Goal: Task Accomplishment & Management: Use online tool/utility

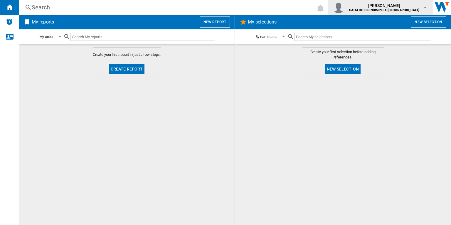
click at [395, 11] on b "CATALOG GLENDIMPLEX [GEOGRAPHIC_DATA]" at bounding box center [384, 10] width 70 height 4
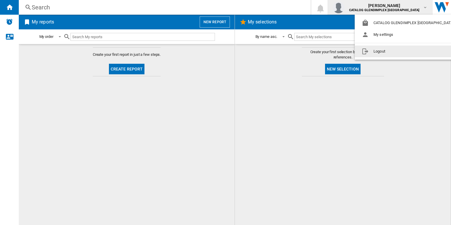
click at [411, 100] on md-backdrop at bounding box center [225, 112] width 451 height 225
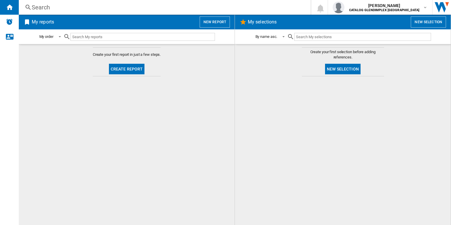
click at [411, 100] on div at bounding box center [343, 150] width 204 height 143
click at [222, 22] on button "New report" at bounding box center [215, 21] width 30 height 11
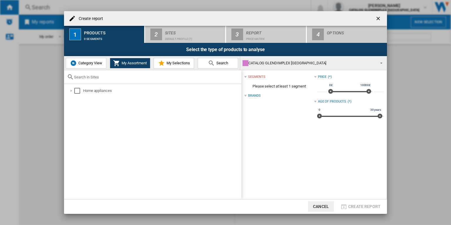
click at [377, 19] on ng-md-icon "getI18NText('BUTTONS.CLOSE_DIALOG')" at bounding box center [379, 19] width 7 height 7
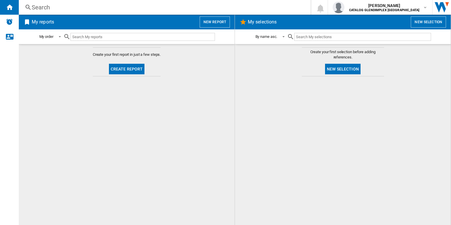
click at [137, 70] on button "Create report" at bounding box center [127, 69] width 36 height 11
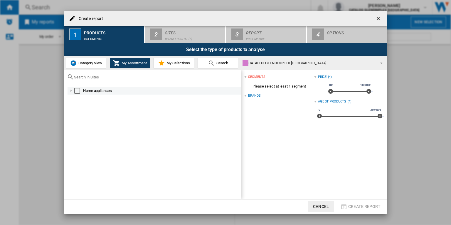
click at [72, 93] on div at bounding box center [71, 91] width 6 height 6
click at [77, 98] on div at bounding box center [78, 99] width 6 height 6
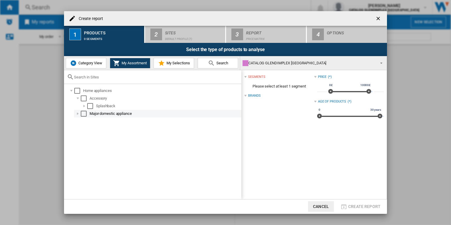
click at [78, 113] on div at bounding box center [78, 114] width 6 height 6
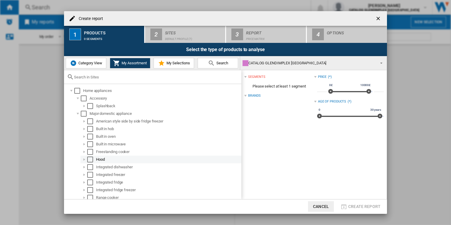
scroll to position [10, 0]
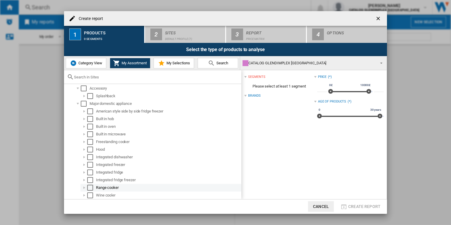
click at [88, 188] on div "Select" at bounding box center [90, 188] width 6 height 6
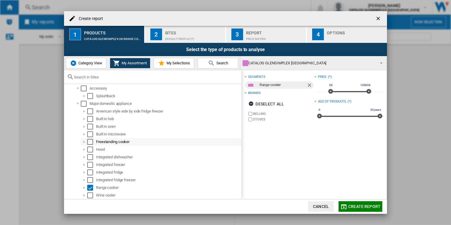
click at [91, 143] on div "Select" at bounding box center [90, 142] width 6 height 6
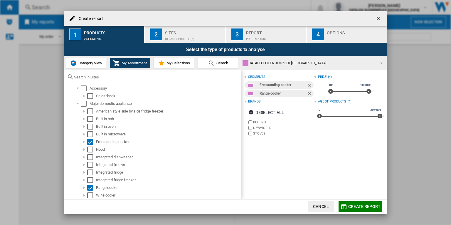
click at [187, 33] on div "Sites" at bounding box center [194, 31] width 58 height 6
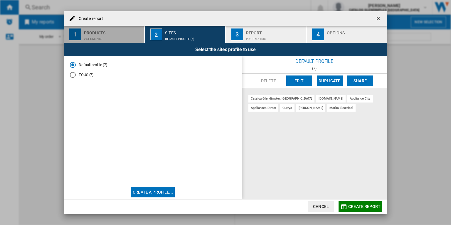
click at [110, 34] on div "Products" at bounding box center [113, 31] width 58 height 6
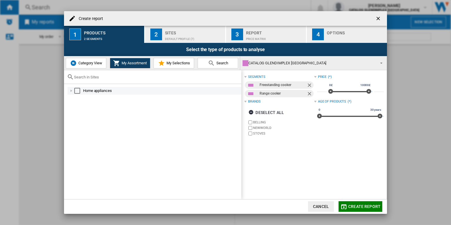
click at [70, 91] on div at bounding box center [71, 91] width 6 height 6
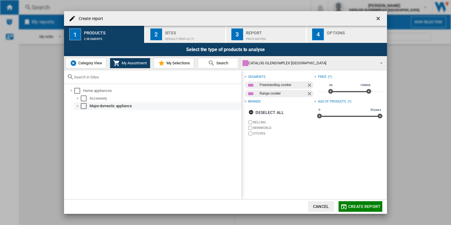
click at [78, 105] on div at bounding box center [78, 106] width 6 height 6
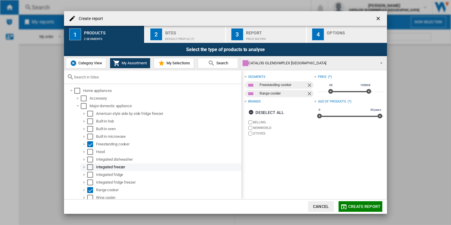
scroll to position [2, 0]
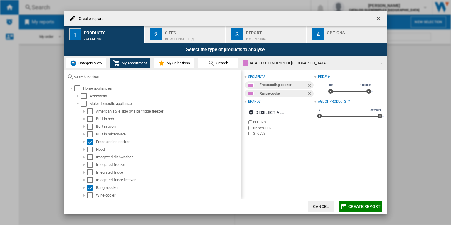
click at [206, 36] on div "Default profile (7)" at bounding box center [194, 37] width 58 height 6
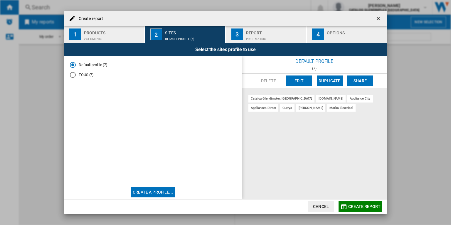
click at [300, 83] on button "Edit" at bounding box center [300, 81] width 26 height 11
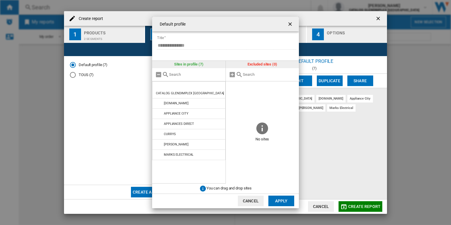
click at [288, 25] on ng-md-icon "getI18NText('BUTTONS.CLOSE_DIALOG')" at bounding box center [290, 24] width 7 height 7
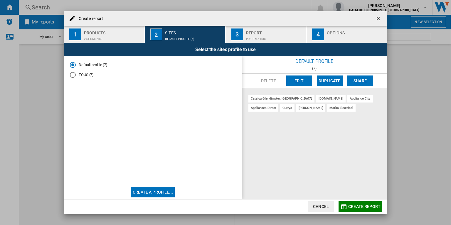
click at [164, 194] on button "Create a profile..." at bounding box center [153, 192] width 44 height 11
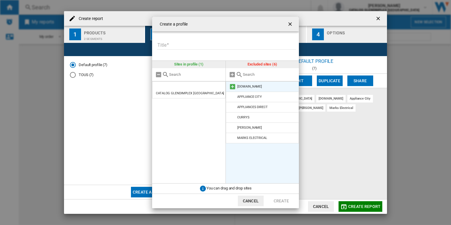
click at [233, 88] on md-icon "{{::title}} {{::getI18NText('BUTTONS.CANCEL')}} ..." at bounding box center [232, 86] width 7 height 7
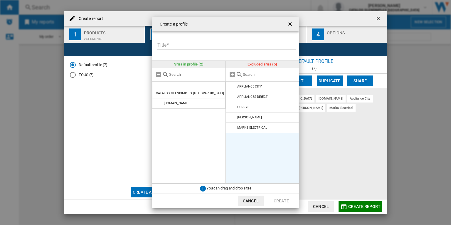
click at [233, 88] on md-icon "{{::title}} {{::getI18NText('BUTTONS.CANCEL')}} ..." at bounding box center [232, 86] width 7 height 7
click at [289, 24] on ng-md-icon "getI18NText('BUTTONS.CLOSE_DIALOG')" at bounding box center [290, 24] width 7 height 7
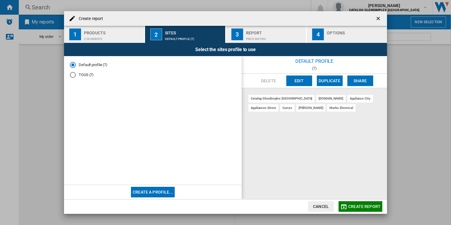
click at [271, 36] on div "Price Matrix" at bounding box center [275, 37] width 58 height 6
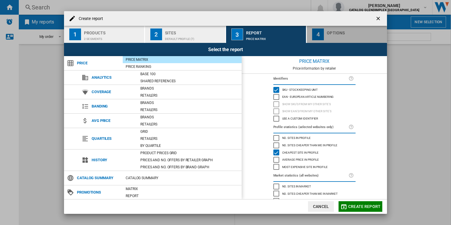
click at [360, 34] on div "button" at bounding box center [356, 37] width 58 height 6
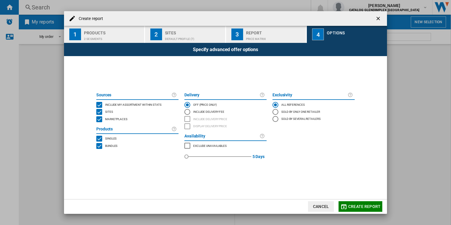
click at [274, 39] on div "Price Matrix" at bounding box center [275, 37] width 58 height 6
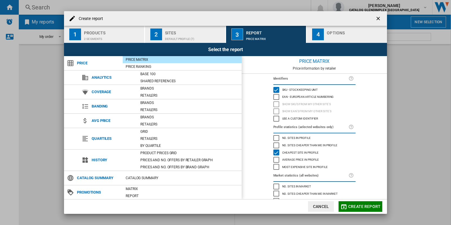
click at [344, 35] on div "button" at bounding box center [356, 37] width 58 height 6
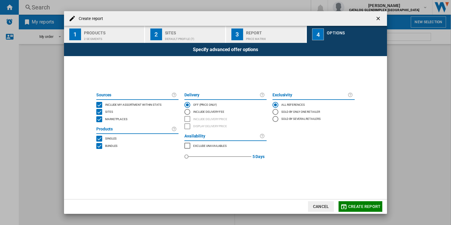
click at [366, 205] on span "Create report" at bounding box center [365, 206] width 32 height 5
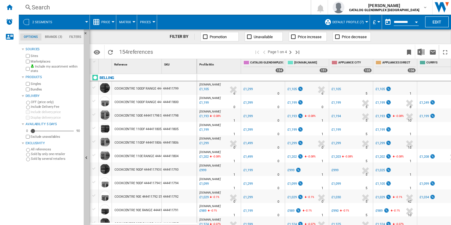
click at [137, 52] on span "references" at bounding box center [140, 52] width 25 height 6
click at [441, 21] on button "Edit" at bounding box center [438, 21] width 24 height 11
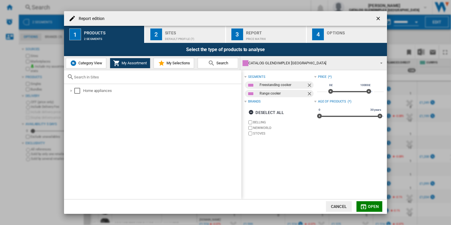
click at [342, 39] on div "Report edition ..." at bounding box center [356, 37] width 58 height 6
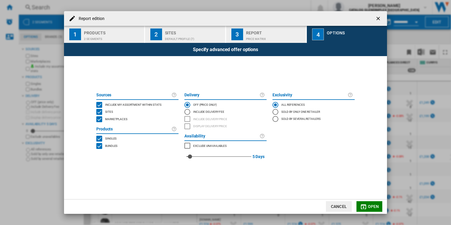
click at [99, 105] on div "INCLUDE MY SITE" at bounding box center [99, 105] width 6 height 6
click at [372, 208] on span "Open" at bounding box center [373, 206] width 11 height 5
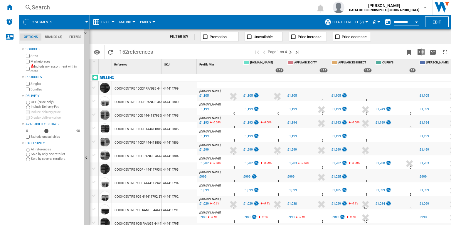
drag, startPoint x: 32, startPoint y: 131, endPoint x: 41, endPoint y: 134, distance: 9.1
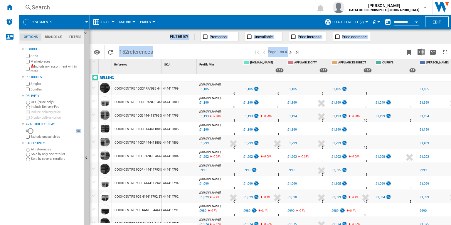
click at [58, 168] on div "Sources Sites Marketplaces Include my assortment within stats Products Singles …" at bounding box center [52, 136] width 60 height 180
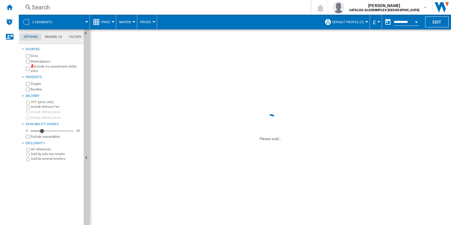
drag, startPoint x: 31, startPoint y: 131, endPoint x: 43, endPoint y: 132, distance: 12.4
click at [43, 132] on div "Availability" at bounding box center [43, 131] width 6 height 6
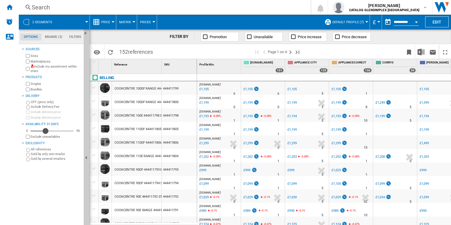
click at [45, 131] on div "Availability" at bounding box center [46, 131] width 6 height 6
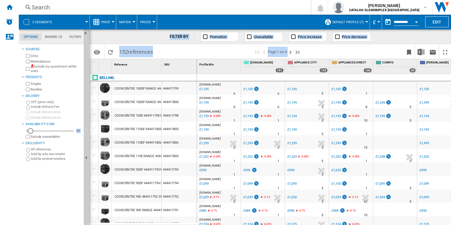
click at [62, 180] on div "Sources Sites Marketplaces Include my assortment within stats Products Singles …" at bounding box center [52, 136] width 60 height 180
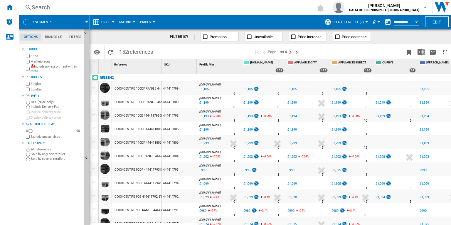
drag, startPoint x: 31, startPoint y: 131, endPoint x: 41, endPoint y: 131, distance: 10.0
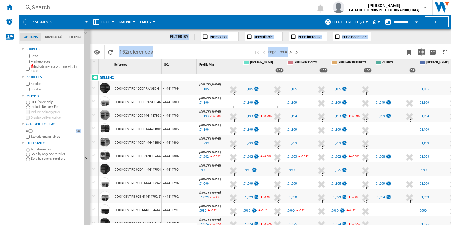
click at [41, 131] on div "0" at bounding box center [52, 131] width 43 height 6
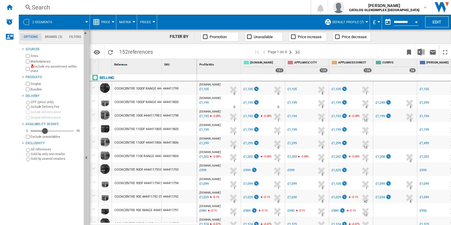
drag, startPoint x: 41, startPoint y: 131, endPoint x: 45, endPoint y: 132, distance: 4.1
click at [45, 132] on div "Availability" at bounding box center [45, 131] width 6 height 6
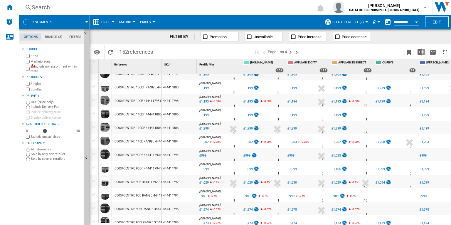
scroll to position [13, 0]
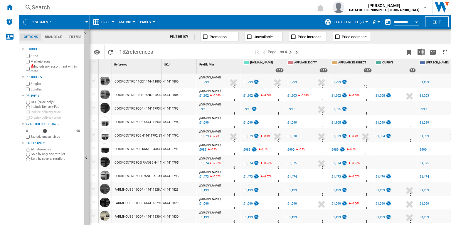
click at [292, 111] on div "£999" at bounding box center [291, 109] width 7 height 4
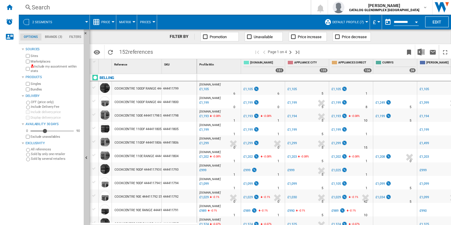
scroll to position [61, 0]
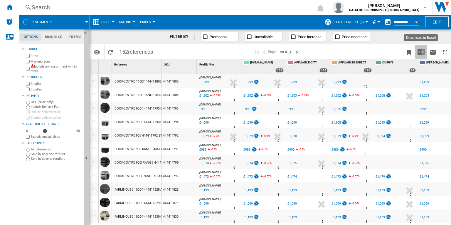
click at [422, 53] on img "Download in Excel" at bounding box center [421, 51] width 7 height 7
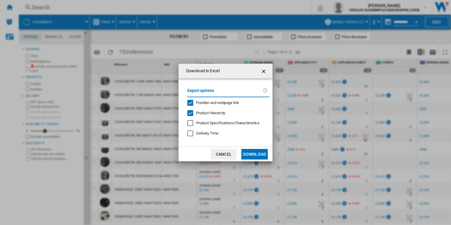
click at [222, 114] on span "Product Hierarchy" at bounding box center [210, 113] width 29 height 4
click at [257, 153] on button "Download" at bounding box center [255, 154] width 26 height 11
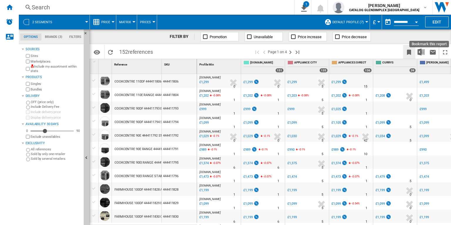
click at [409, 55] on ng-md-icon "Bookmark this report" at bounding box center [409, 52] width 7 height 7
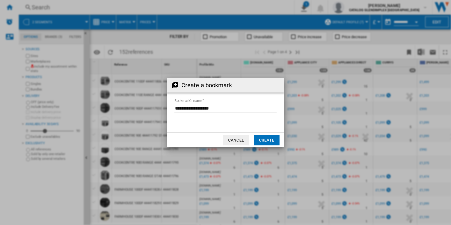
click at [207, 109] on input "Bookmark's name" at bounding box center [226, 108] width 102 height 9
click at [236, 141] on button "Cancel" at bounding box center [236, 140] width 26 height 11
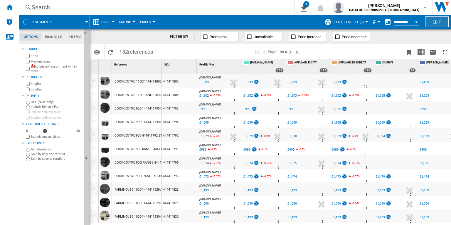
click at [442, 23] on button "Edit" at bounding box center [438, 21] width 24 height 11
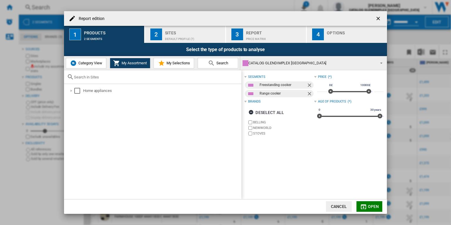
click at [378, 17] on ng-md-icon "getI18NText('BUTTONS.CLOSE_DIALOG')" at bounding box center [379, 19] width 7 height 7
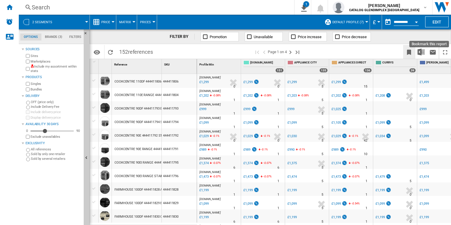
click at [410, 56] on button "Bookmark this report" at bounding box center [410, 52] width 12 height 14
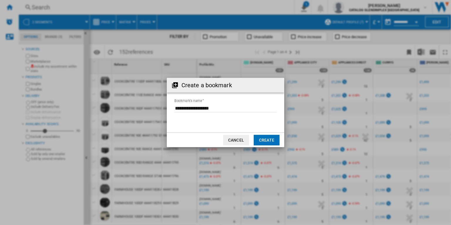
click at [234, 110] on input "Bookmark's name" at bounding box center [226, 108] width 102 height 9
click at [200, 110] on input "Bookmark's name" at bounding box center [226, 108] width 102 height 9
type input "**********"
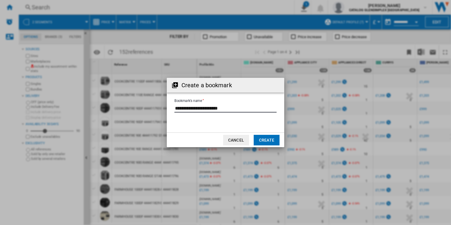
click at [275, 142] on button "Create" at bounding box center [267, 140] width 26 height 11
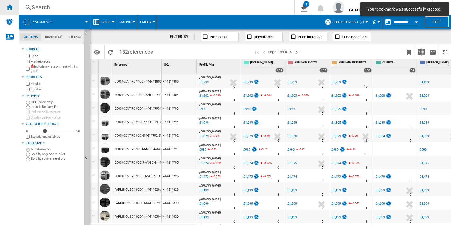
click at [9, 9] on ng-md-icon "Home" at bounding box center [9, 7] width 7 height 7
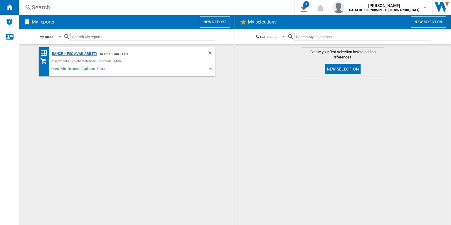
click at [72, 52] on div "Range + FSC Availability" at bounding box center [74, 53] width 47 height 7
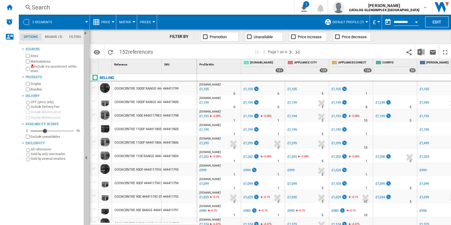
click at [206, 37] on ng-md-icon at bounding box center [206, 37] width 6 height 6
click at [127, 53] on span "152 references" at bounding box center [136, 51] width 40 height 12
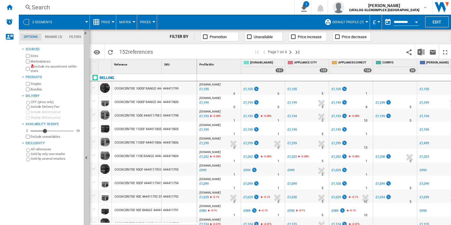
click at [219, 36] on span "Promotion" at bounding box center [218, 37] width 17 height 4
click at [120, 50] on span "86 references" at bounding box center [134, 51] width 37 height 12
click at [213, 37] on span "Promotion" at bounding box center [218, 37] width 17 height 4
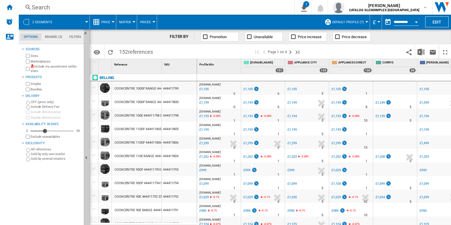
click at [258, 36] on span "Unavailable" at bounding box center [263, 37] width 19 height 4
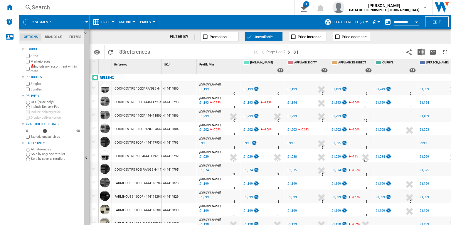
click at [262, 37] on span "Unavailable" at bounding box center [263, 37] width 19 height 4
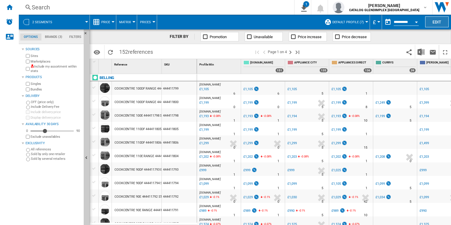
click at [434, 21] on button "Edit" at bounding box center [438, 21] width 24 height 11
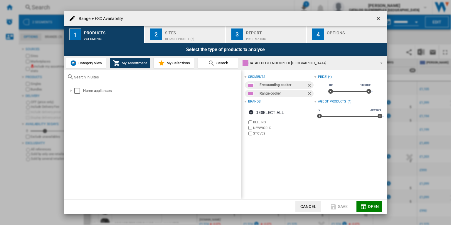
click at [259, 35] on div "Price Matrix" at bounding box center [275, 37] width 58 height 6
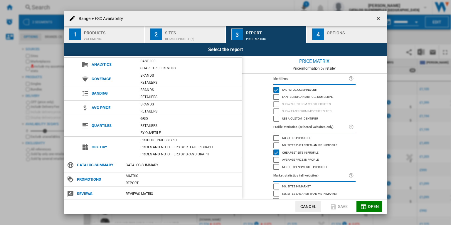
scroll to position [14, 0]
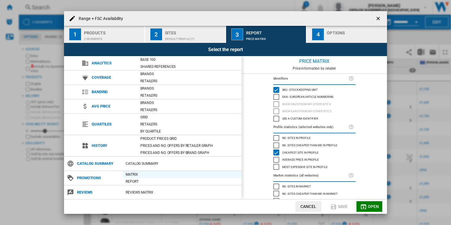
click at [129, 174] on div "Matrix" at bounding box center [182, 175] width 119 height 6
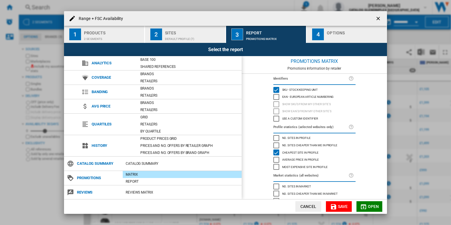
click at [364, 206] on md-icon "Range + ..." at bounding box center [363, 206] width 7 height 7
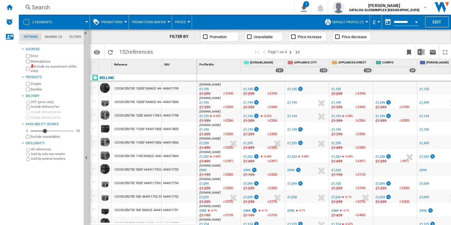
click at [161, 22] on span "Promotions Matrix" at bounding box center [149, 22] width 34 height 4
click at [153, 47] on button "Promotions Report" at bounding box center [152, 50] width 48 height 14
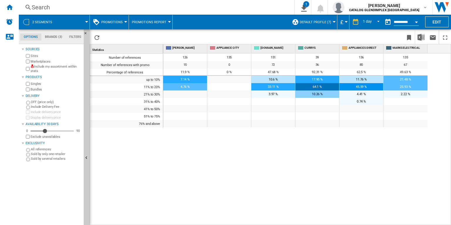
click at [184, 57] on span "126" at bounding box center [185, 58] width 5 height 4
click at [185, 66] on span "15" at bounding box center [186, 65] width 4 height 4
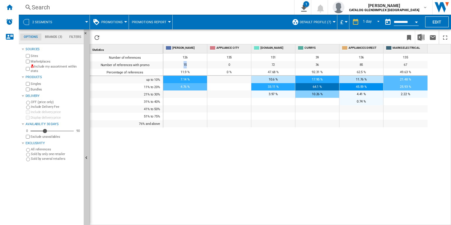
click at [185, 66] on span "15" at bounding box center [186, 65] width 4 height 4
click at [182, 73] on span "11.9 %" at bounding box center [185, 72] width 9 height 4
click at [319, 72] on span "92.31 %" at bounding box center [317, 72] width 11 height 4
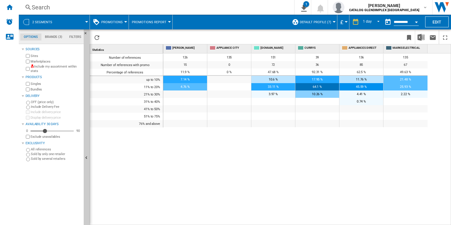
click at [319, 72] on span "92.31 %" at bounding box center [317, 72] width 11 height 4
click at [328, 106] on div at bounding box center [318, 108] width 44 height 7
click at [317, 58] on span "39" at bounding box center [318, 58] width 4 height 4
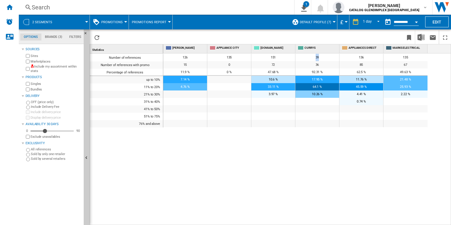
click at [317, 58] on span "39" at bounding box center [318, 58] width 4 height 4
click at [316, 65] on span "36" at bounding box center [318, 65] width 4 height 4
click at [54, 36] on md-tab-item "Brands (3)" at bounding box center [53, 37] width 24 height 7
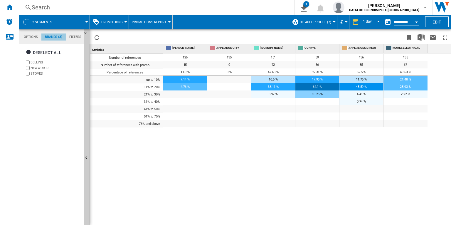
scroll to position [22, 0]
click at [139, 22] on span "Promotions Report" at bounding box center [149, 22] width 35 height 4
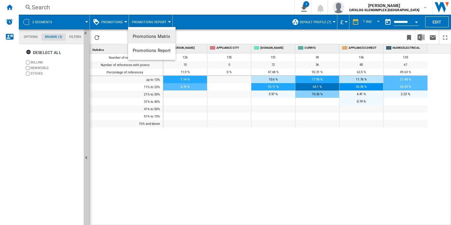
click at [139, 22] on md-backdrop at bounding box center [225, 112] width 451 height 225
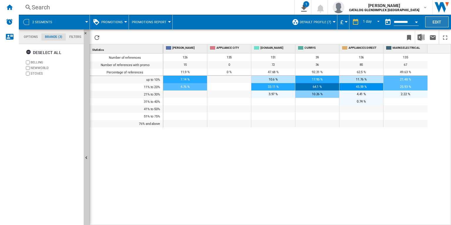
click at [435, 21] on button "Edit" at bounding box center [438, 21] width 24 height 11
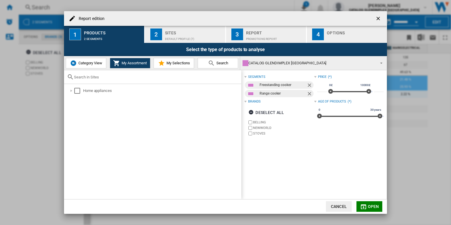
click at [279, 32] on div "Report" at bounding box center [275, 31] width 58 height 6
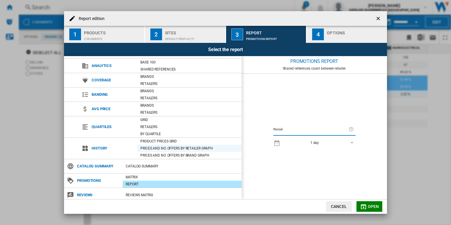
scroll to position [14, 0]
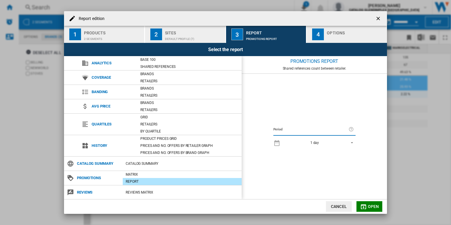
click at [377, 20] on ng-md-icon "getI18NText('BUTTONS.CLOSE_DIALOG')" at bounding box center [379, 19] width 7 height 7
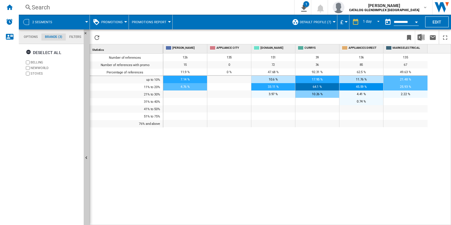
click at [150, 21] on span "Promotions Report" at bounding box center [149, 22] width 35 height 4
click at [152, 35] on span "Promotions Matrix" at bounding box center [152, 36] width 38 height 5
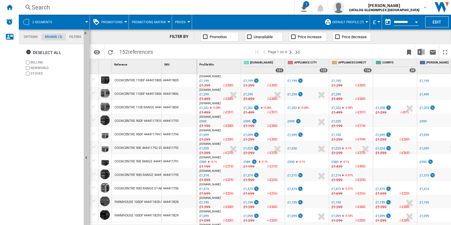
scroll to position [44, 0]
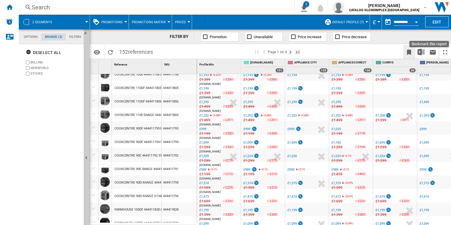
click at [411, 53] on ng-md-icon "Bookmark this report" at bounding box center [409, 52] width 7 height 7
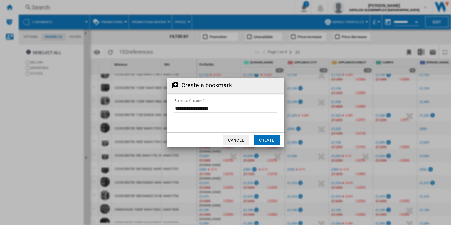
click at [238, 108] on input "Bookmark's name" at bounding box center [226, 108] width 102 height 9
type input "*"
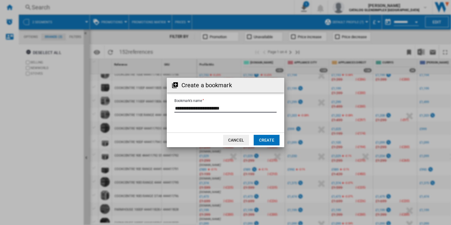
type input "**********"
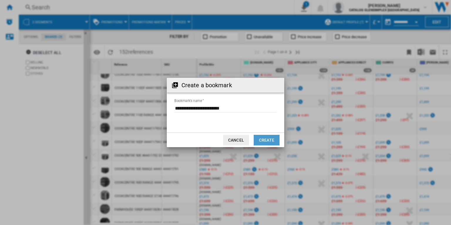
click at [264, 135] on button "Create" at bounding box center [267, 140] width 26 height 11
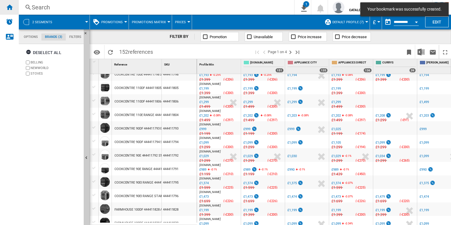
click at [9, 8] on ng-md-icon "Home" at bounding box center [9, 7] width 7 height 7
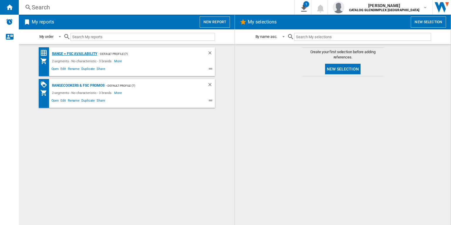
click at [74, 53] on div "Range + FSC Availability" at bounding box center [74, 53] width 47 height 7
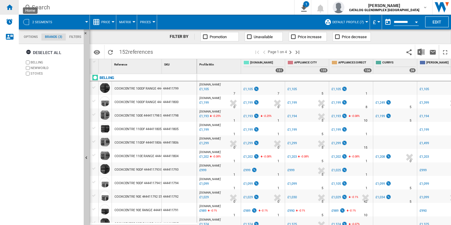
click at [6, 9] on ng-md-icon "Home" at bounding box center [9, 7] width 7 height 7
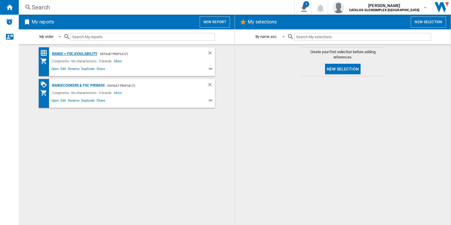
click at [67, 53] on div "Range + FSC Availability" at bounding box center [74, 53] width 47 height 7
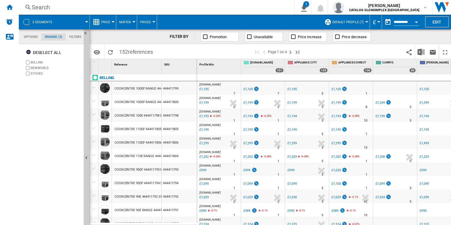
click at [416, 20] on button "Open calendar" at bounding box center [416, 21] width 11 height 11
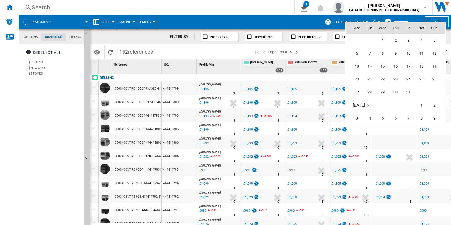
scroll to position [2194, 0]
click at [418, 17] on div at bounding box center [225, 112] width 451 height 225
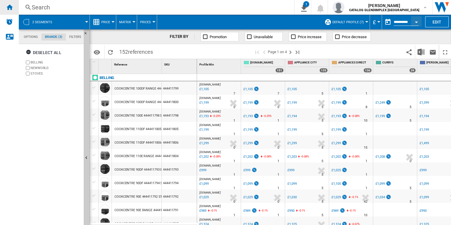
click at [11, 7] on ng-md-icon "Home" at bounding box center [9, 7] width 7 height 7
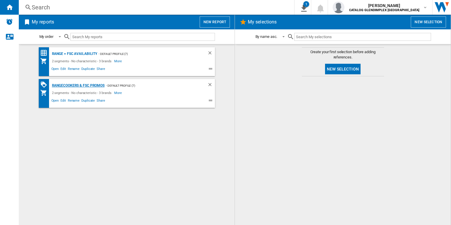
click at [81, 85] on div "Rangecookers & FSC Promos" at bounding box center [78, 85] width 54 height 7
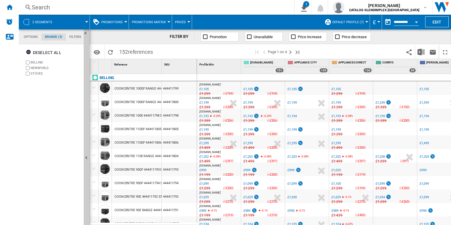
click at [417, 20] on button "Open calendar" at bounding box center [416, 21] width 11 height 11
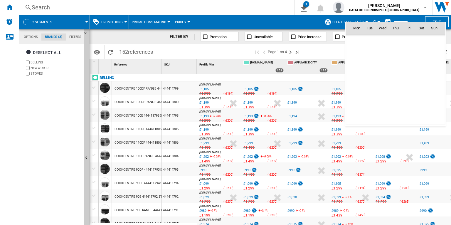
scroll to position [2804, 0]
click at [363, 40] on span "[DATE]" at bounding box center [359, 41] width 12 height 5
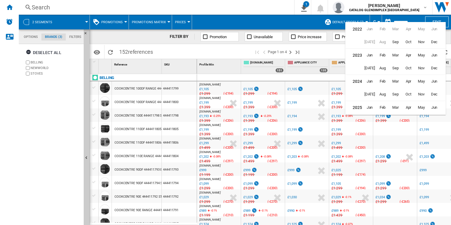
scroll to position [14, 0]
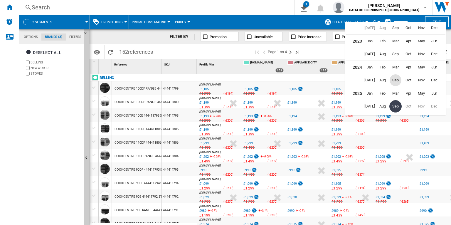
click at [398, 81] on span "Sep" at bounding box center [396, 80] width 12 height 12
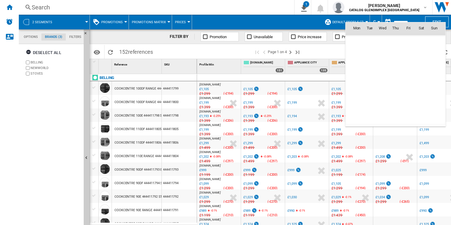
scroll to position [1869, 0]
click at [359, 65] on span "9" at bounding box center [357, 67] width 12 height 12
type input "**********"
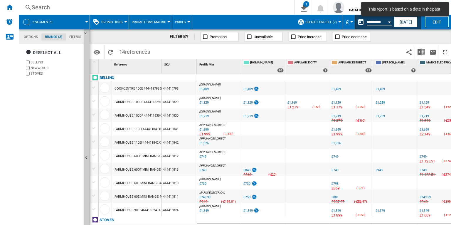
click at [138, 51] on span "references" at bounding box center [137, 52] width 25 height 6
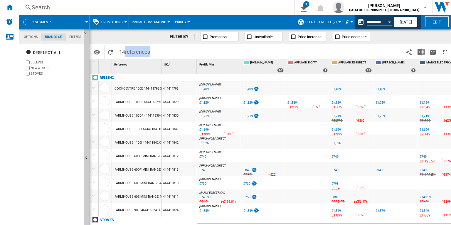
click at [130, 52] on span "references" at bounding box center [137, 52] width 25 height 6
click at [403, 24] on button "[DATE]" at bounding box center [406, 21] width 24 height 11
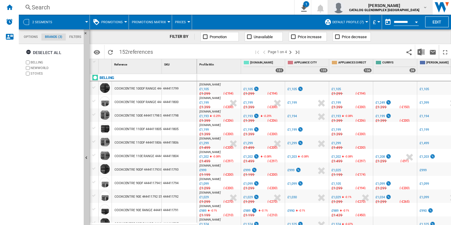
click at [418, 9] on b "CATALOG GLENDIMPLEX [GEOGRAPHIC_DATA]" at bounding box center [384, 10] width 70 height 4
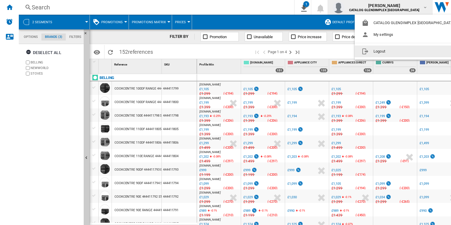
click at [392, 48] on button "Logout" at bounding box center [409, 52] width 109 height 12
